Goal: Transaction & Acquisition: Purchase product/service

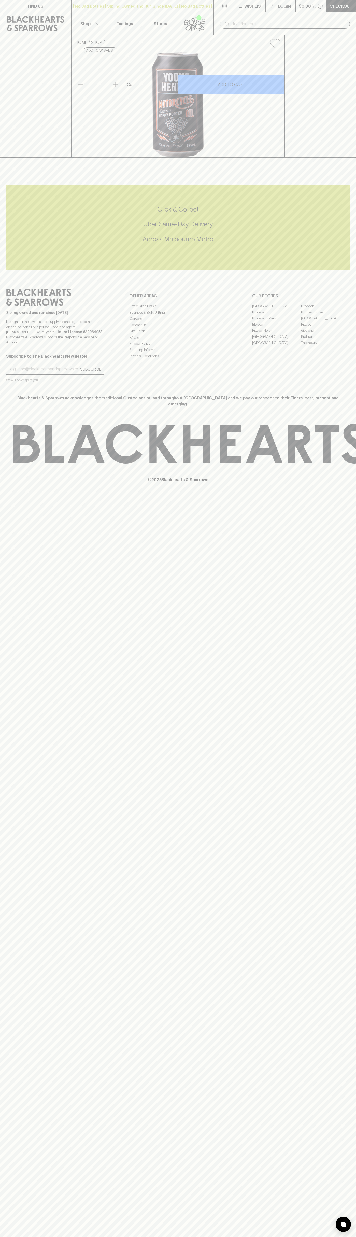
click at [115, 12] on div "| No Bad Bottles | Sibling Owned and Run Since [DATE] | No Bad Bottles | Siblin…" at bounding box center [142, 6] width 143 height 12
click at [354, 483] on p "© 2025 Blackhearts & Sparrows" at bounding box center [178, 473] width 356 height 19
click at [205, 1237] on html "FIND US | No Bad Bottles | Sibling Owned and Run Since [DATE] | No Bad Bottles …" at bounding box center [178, 618] width 356 height 1237
click at [9, 980] on div "FIND US | No Bad Bottles | Sibling Owned and Run Since 2006 | No Bad Bottles | …" at bounding box center [178, 618] width 356 height 1237
